Goal: Information Seeking & Learning: Learn about a topic

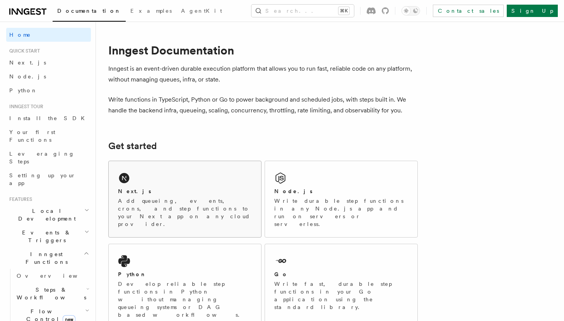
click at [150, 189] on div "Next.js" at bounding box center [185, 191] width 134 height 8
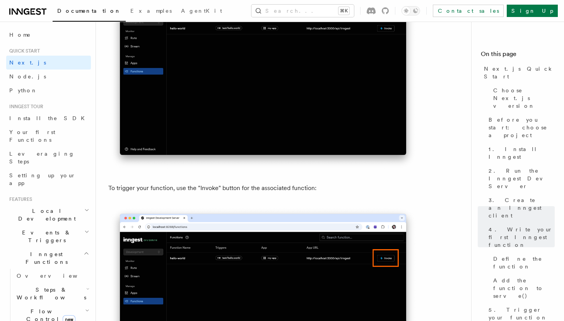
scroll to position [1991, 0]
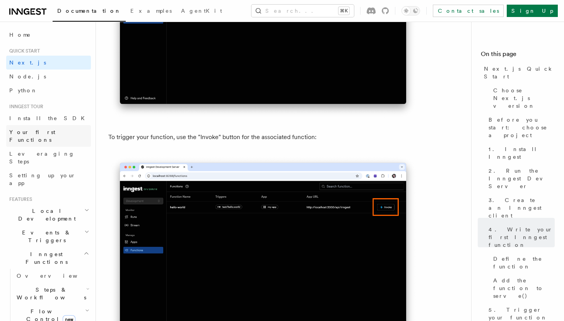
click at [59, 131] on link "Your first Functions" at bounding box center [48, 136] width 85 height 22
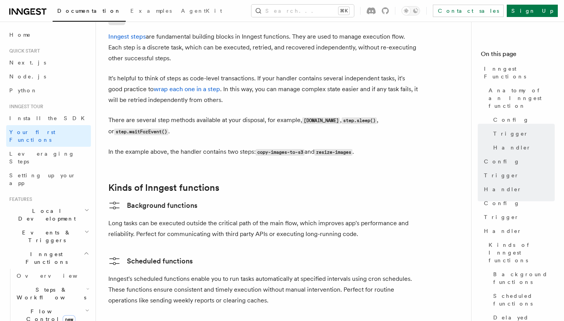
scroll to position [1079, 0]
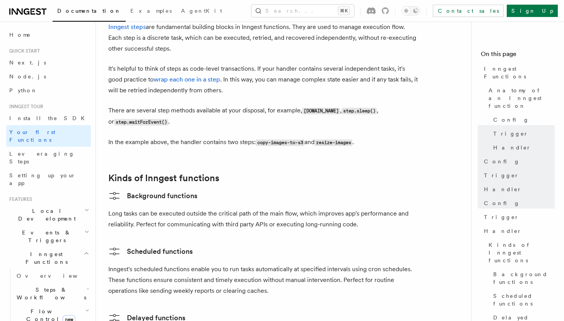
click at [71, 226] on h2 "Events & Triggers" at bounding box center [48, 237] width 85 height 22
